Goal: Navigation & Orientation: Find specific page/section

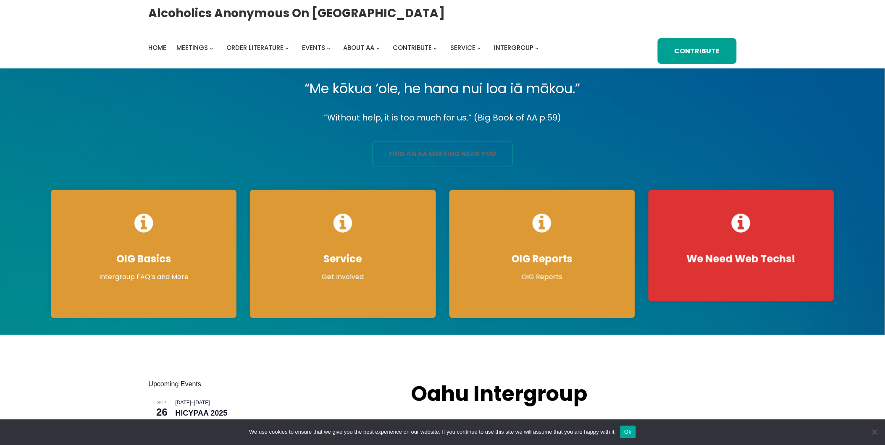
click at [510, 158] on link "find an aa meeting near you" at bounding box center [442, 154] width 141 height 26
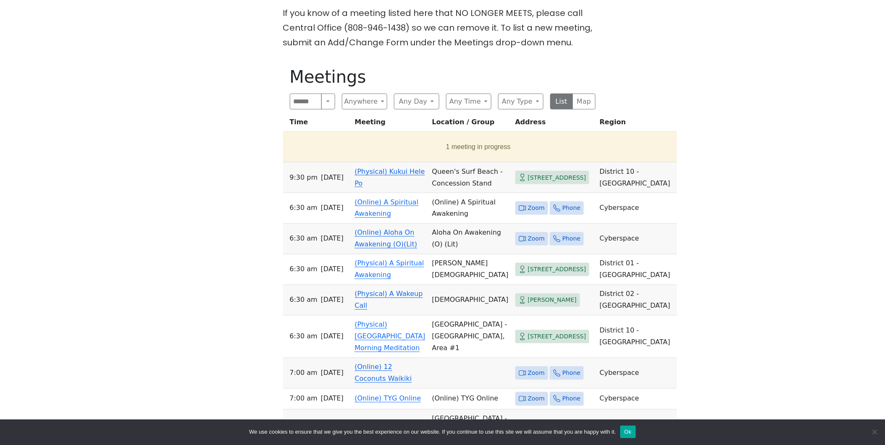
scroll to position [373, 0]
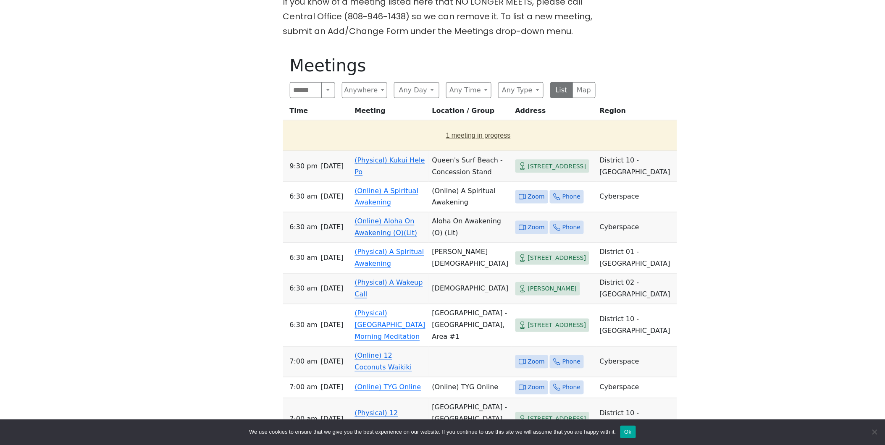
click at [450, 134] on button "1 meeting in progress" at bounding box center [478, 136] width 384 height 24
click at [377, 131] on link "(Online) Recovery in [GEOGRAPHIC_DATA]" at bounding box center [390, 136] width 71 height 20
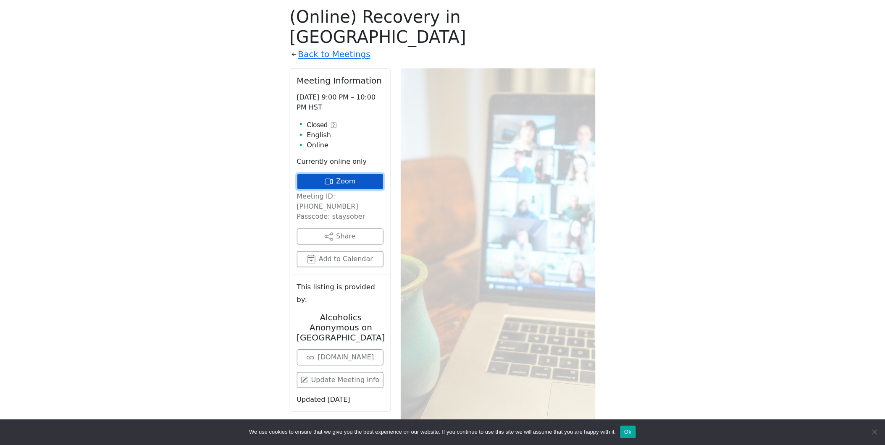
click at [358, 174] on link "Zoom" at bounding box center [340, 182] width 86 height 16
